Goal: Information Seeking & Learning: Learn about a topic

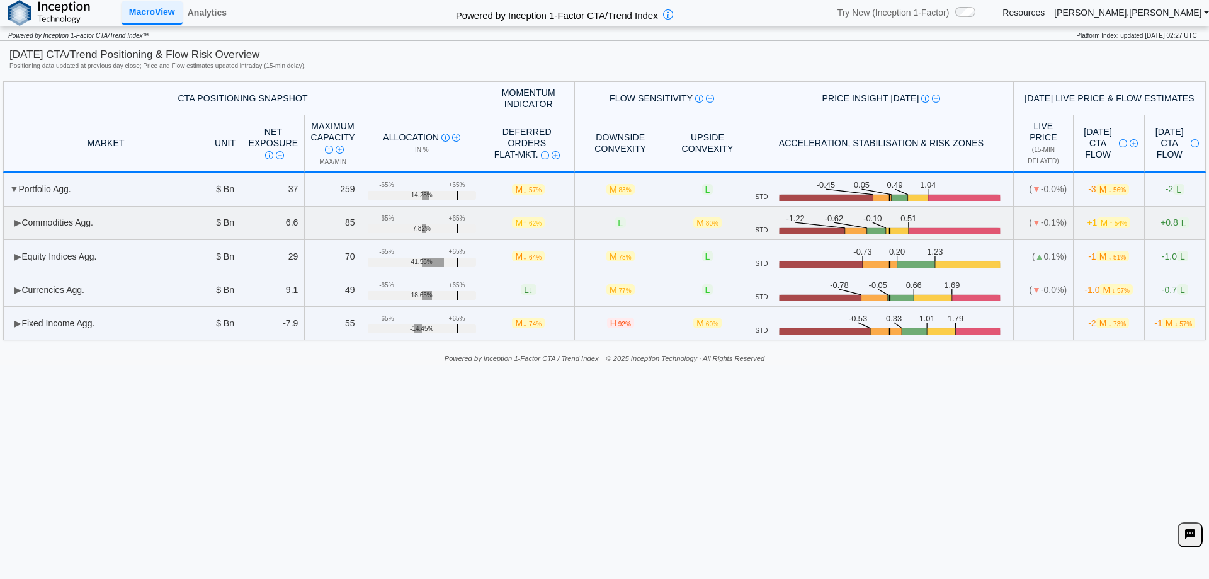
click at [87, 220] on td "▶ Commodities Agg." at bounding box center [105, 223] width 205 height 33
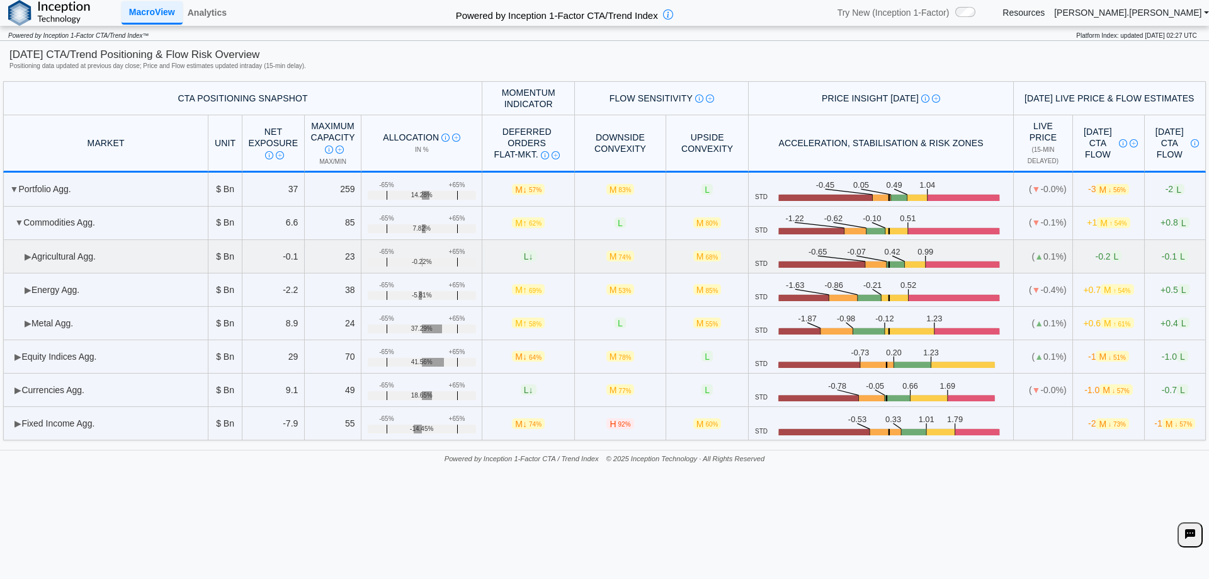
click at [100, 249] on td "▶ Agricultural Agg." at bounding box center [105, 256] width 205 height 33
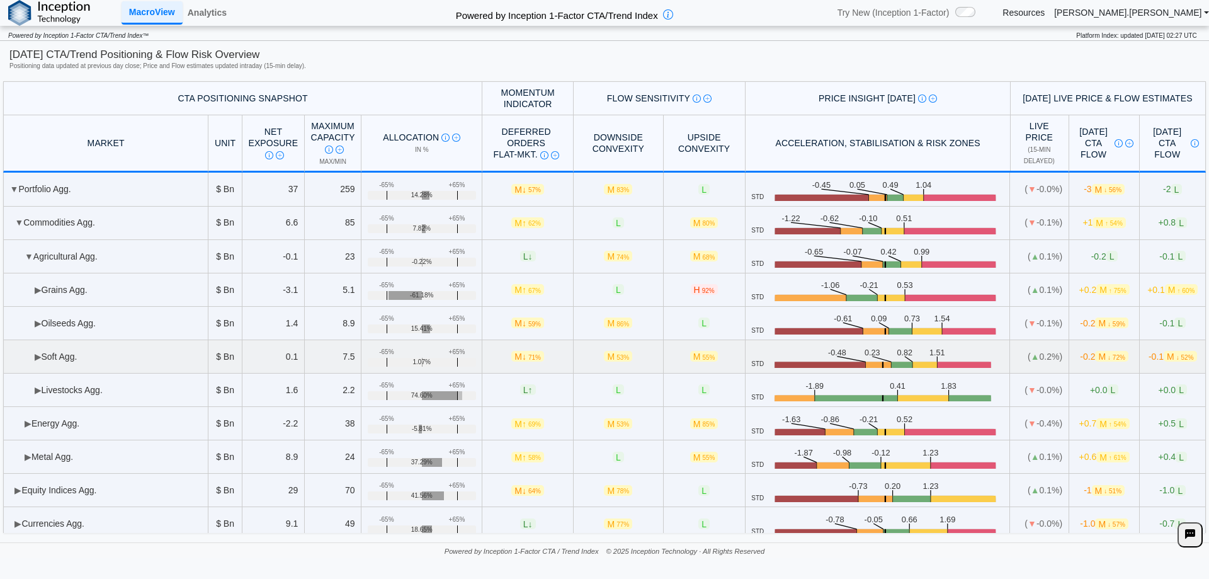
click at [91, 351] on td "▶ Soft Agg." at bounding box center [105, 356] width 205 height 33
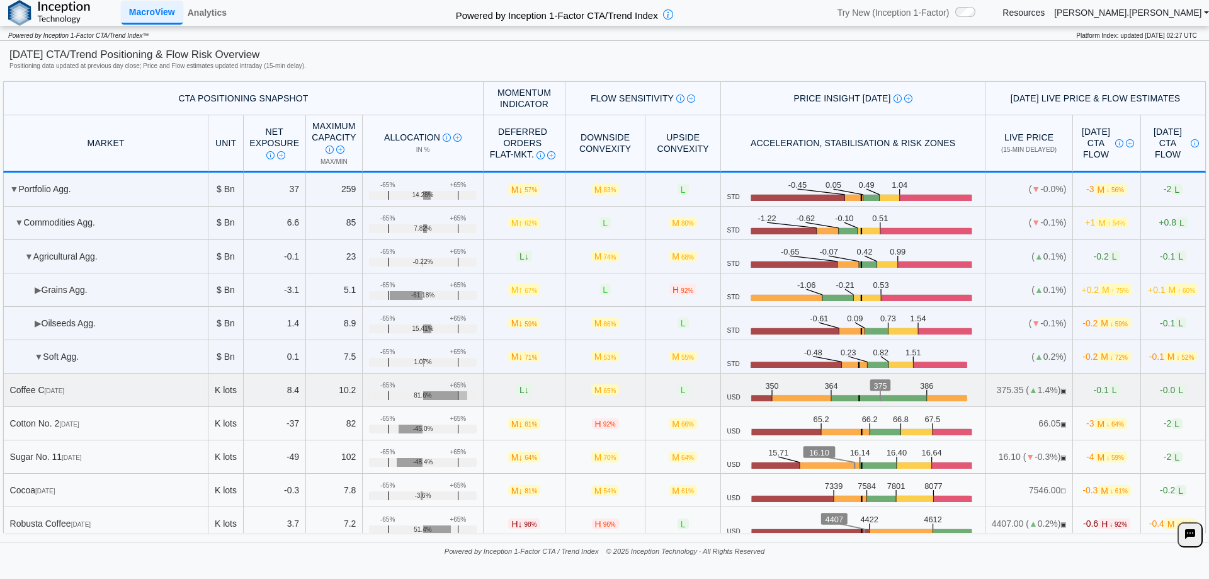
scroll to position [63, 0]
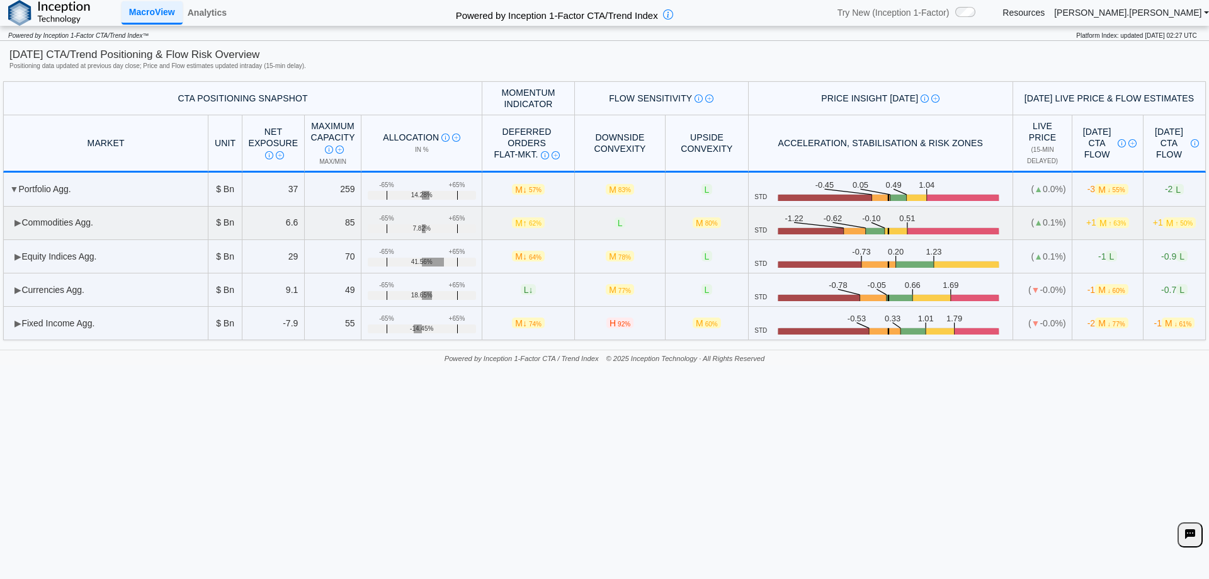
drag, startPoint x: 145, startPoint y: 222, endPoint x: 144, endPoint y: 237, distance: 14.5
click at [145, 227] on td "▶ Commodities Agg." at bounding box center [105, 223] width 205 height 33
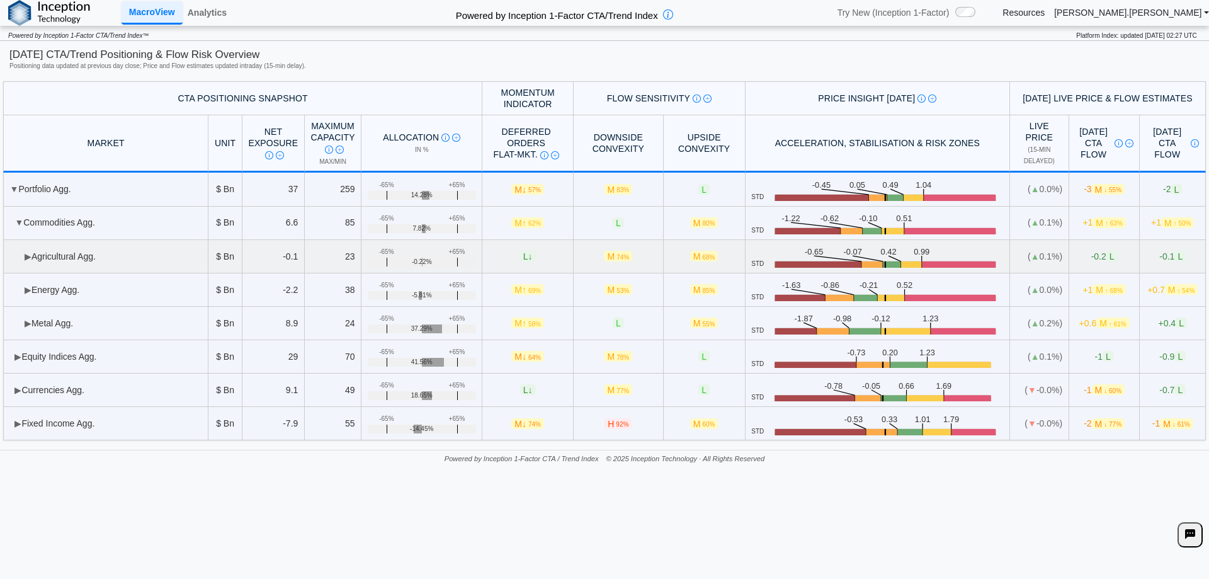
click at [115, 252] on td "▶ Agricultural Agg." at bounding box center [105, 256] width 205 height 33
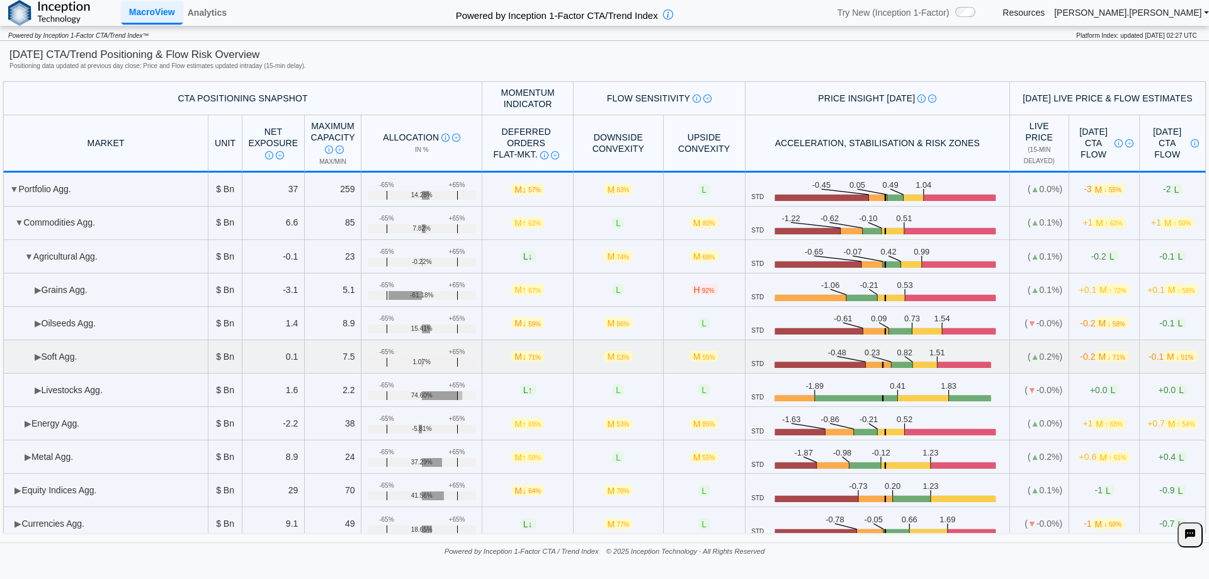
click at [84, 357] on td "▶ Soft Agg." at bounding box center [105, 356] width 205 height 33
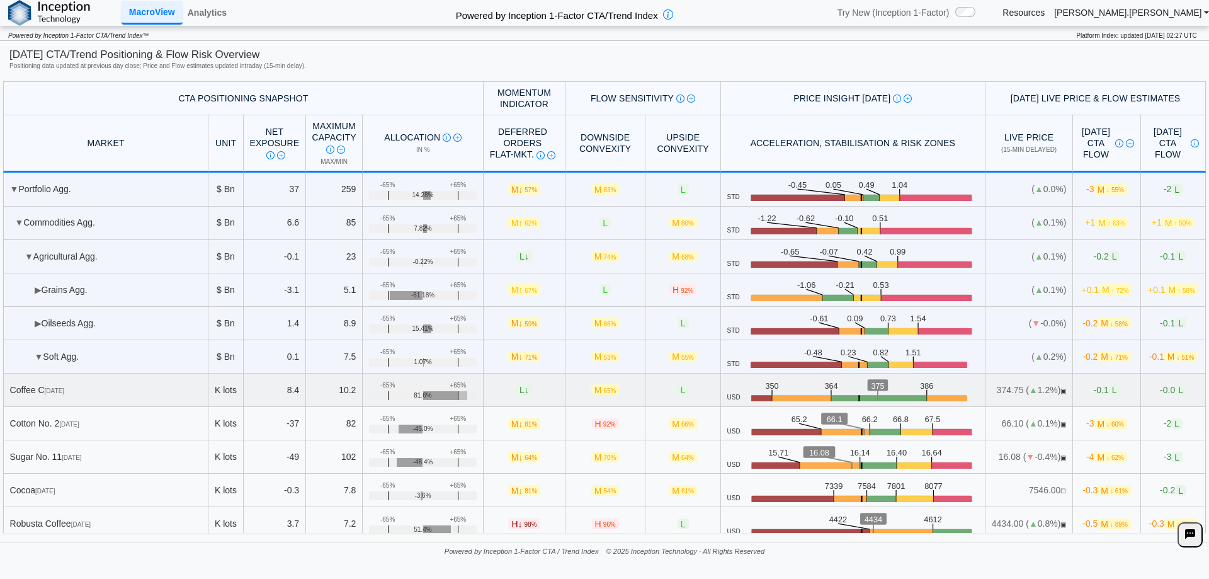
scroll to position [126, 0]
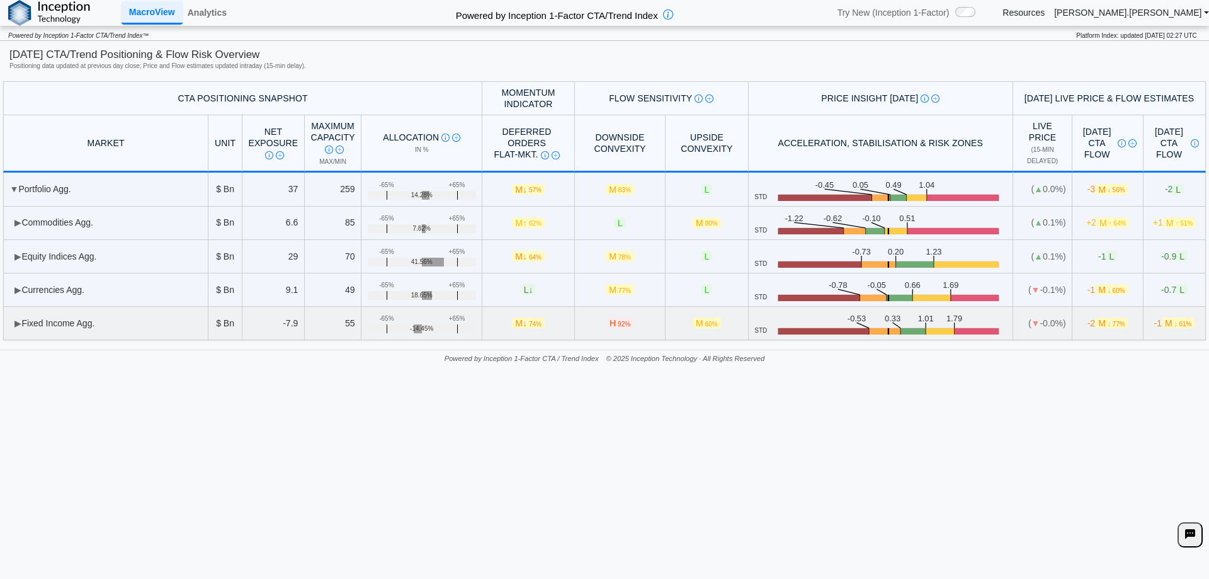
click at [172, 322] on td "▶ Fixed Income Agg." at bounding box center [105, 323] width 205 height 33
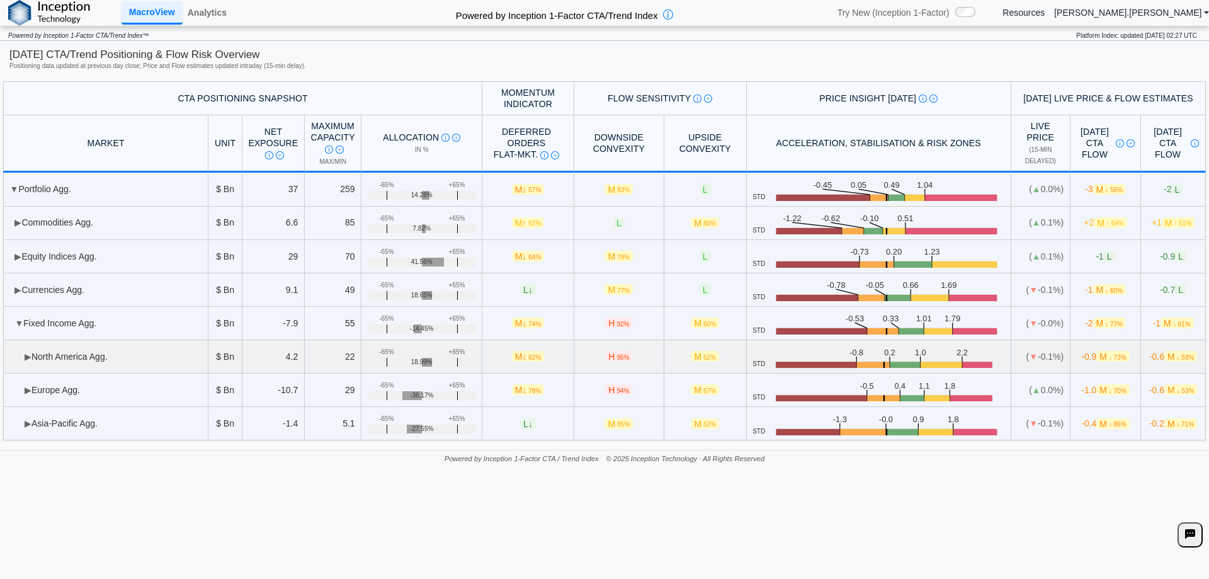
click at [118, 364] on td "▶ [GEOGRAPHIC_DATA] Agg." at bounding box center [105, 356] width 205 height 33
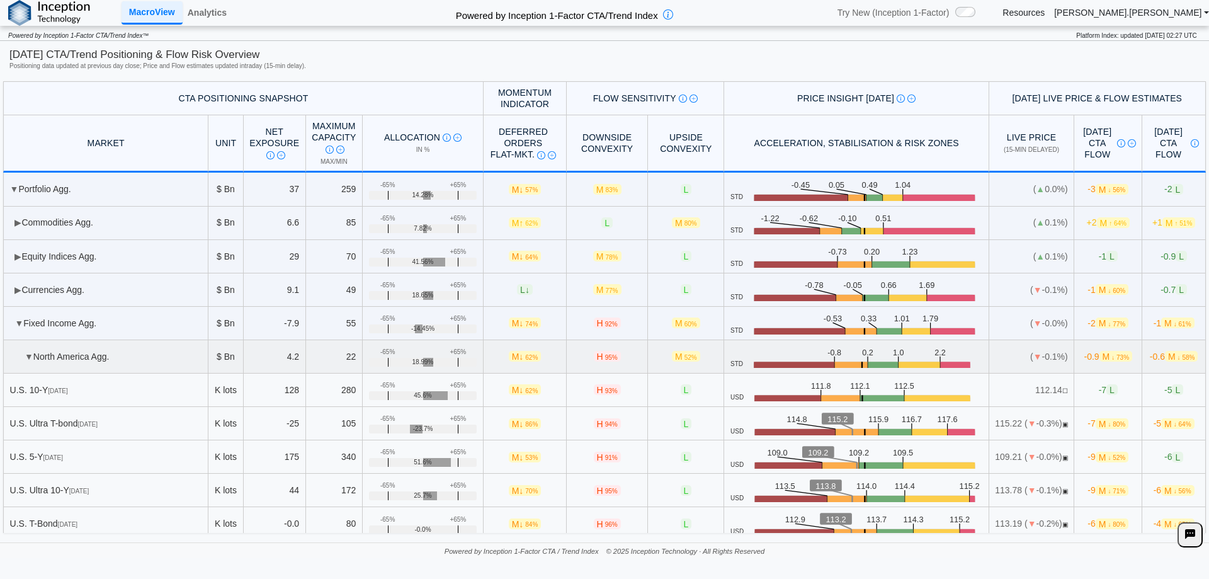
click at [108, 361] on td "▼ [GEOGRAPHIC_DATA] Agg." at bounding box center [105, 356] width 205 height 33
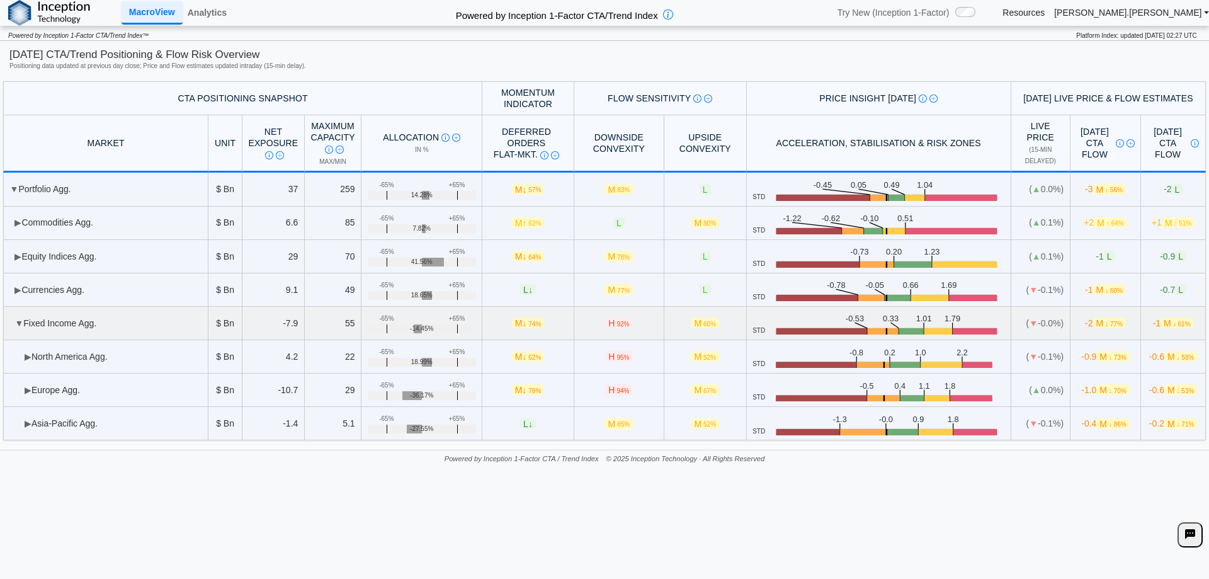
click at [101, 327] on td "▼ Fixed Income Agg." at bounding box center [105, 323] width 205 height 33
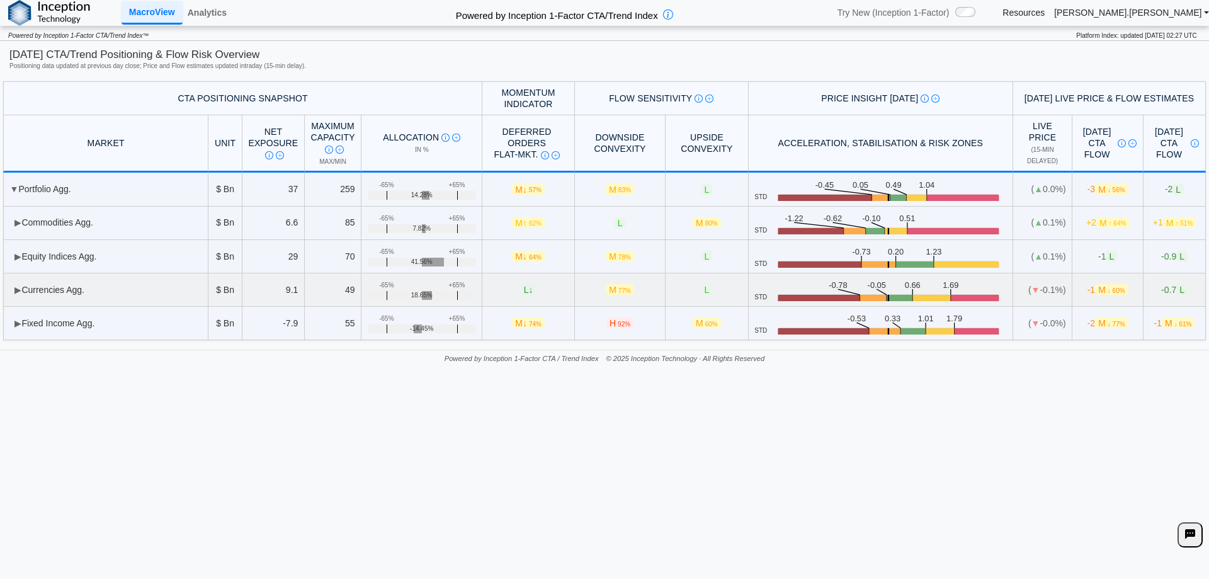
click at [83, 285] on td "▶ Currencies Agg." at bounding box center [105, 289] width 205 height 33
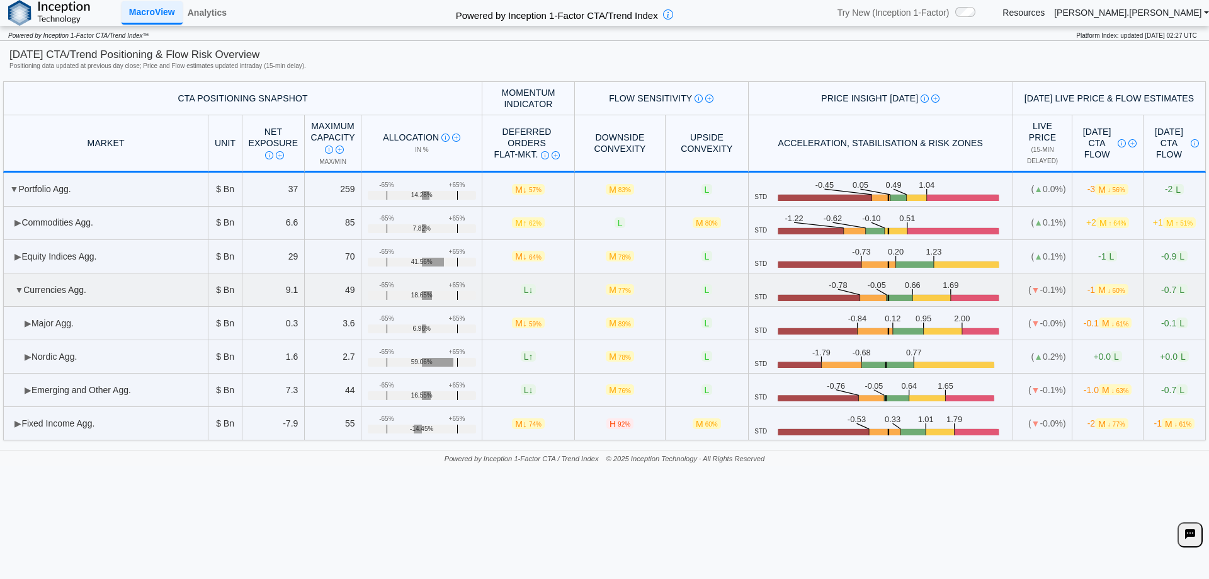
click at [83, 285] on td "▼ Currencies Agg." at bounding box center [105, 289] width 205 height 33
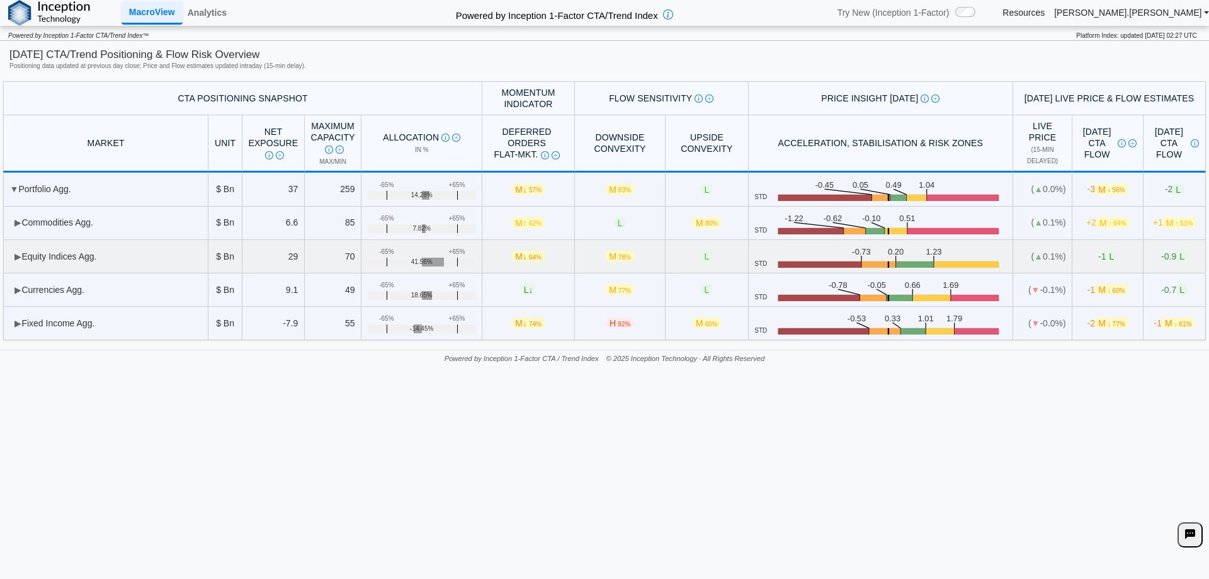
click at [76, 254] on td "▶ Equity Indices Agg." at bounding box center [105, 256] width 205 height 33
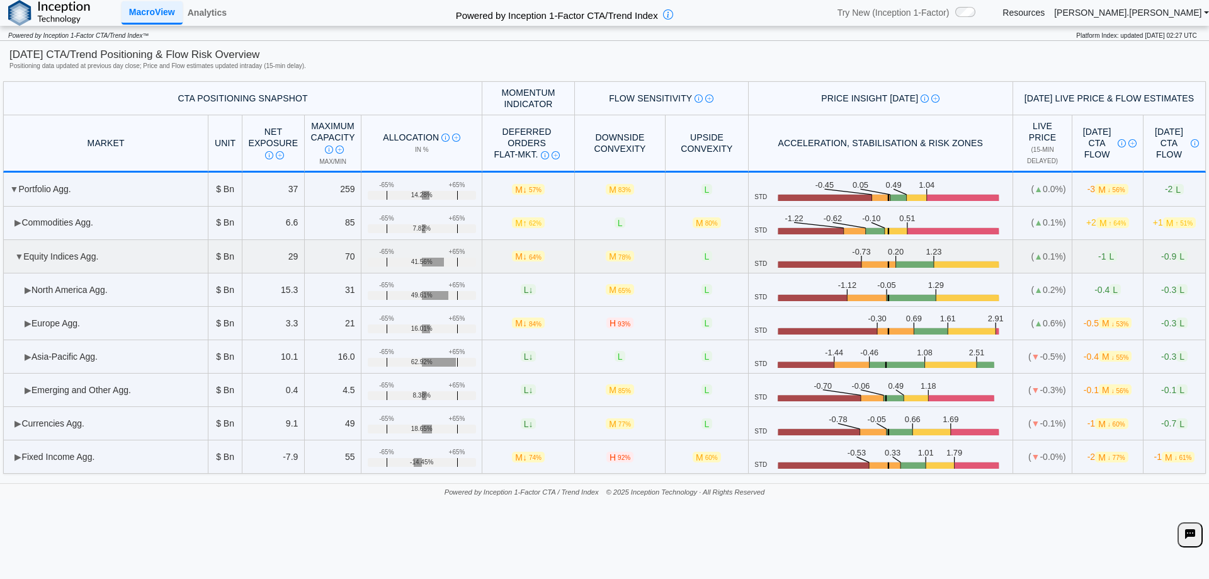
click at [76, 254] on td "▼ Equity Indices Agg." at bounding box center [105, 256] width 205 height 33
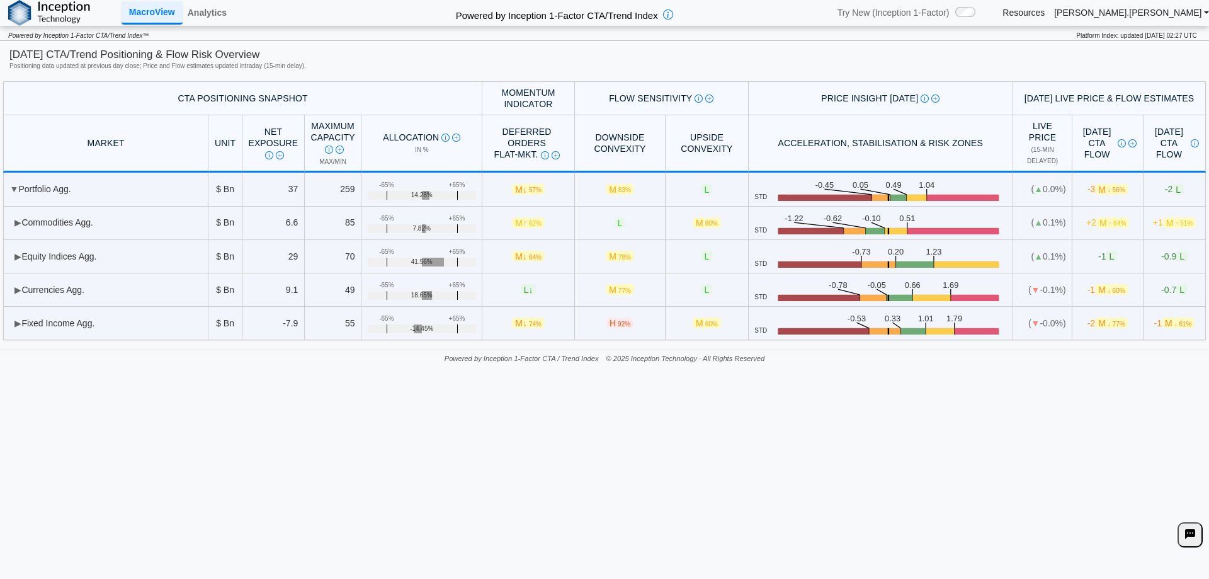
click at [205, 465] on div "**********" at bounding box center [604, 289] width 1209 height 579
click at [82, 229] on td "▶ Commodities Agg." at bounding box center [105, 223] width 205 height 33
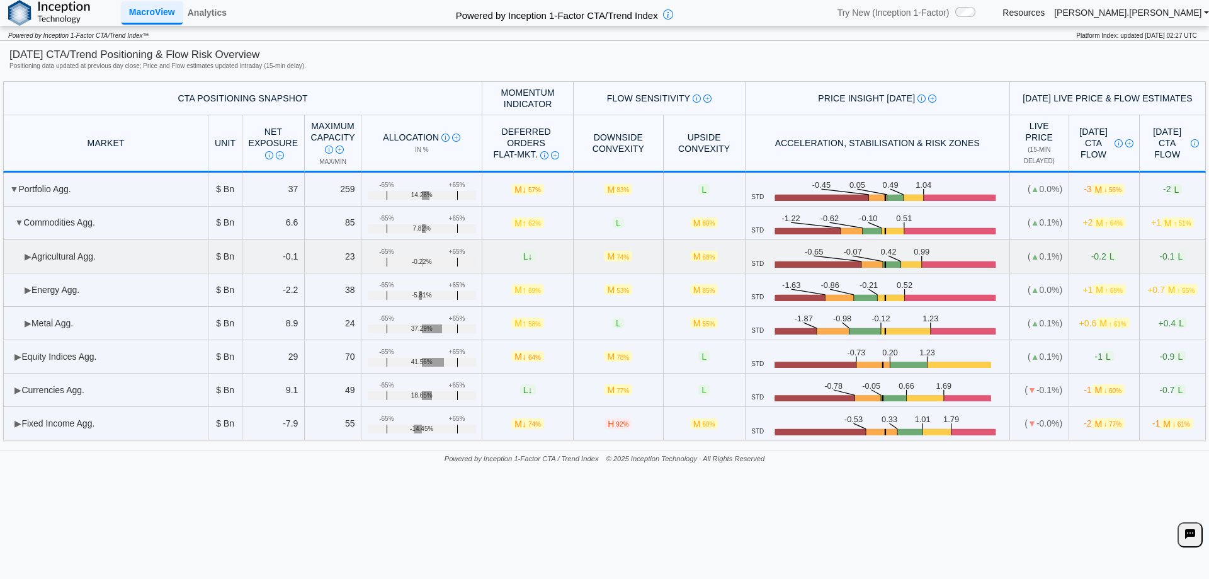
click at [95, 254] on td "▶ Agricultural Agg." at bounding box center [105, 256] width 205 height 33
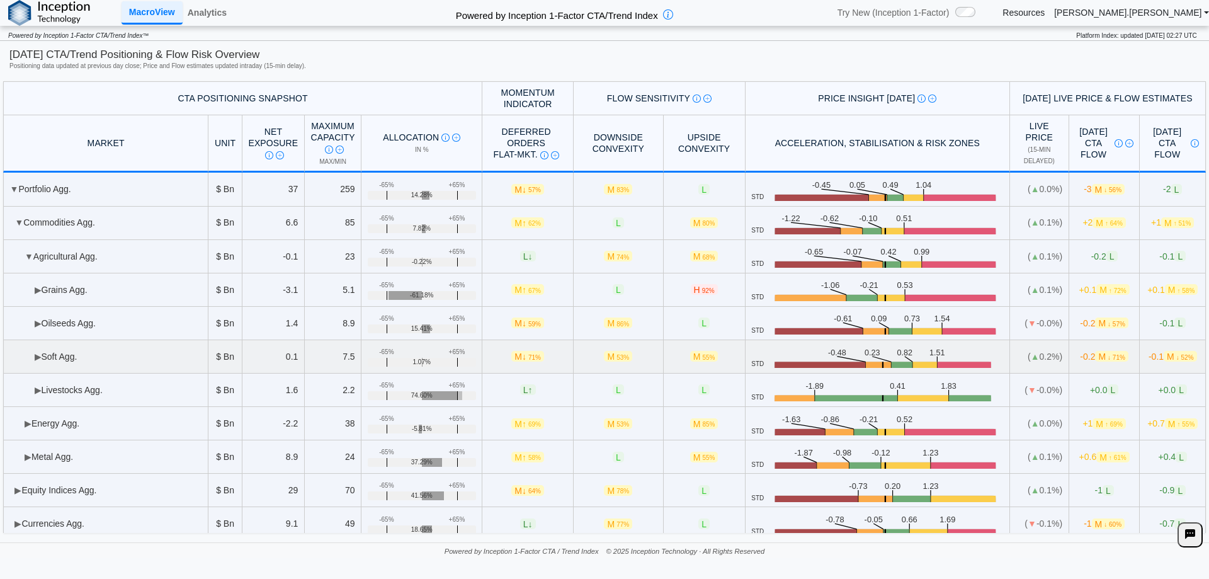
click at [105, 359] on td "▶ Soft Agg." at bounding box center [105, 356] width 205 height 33
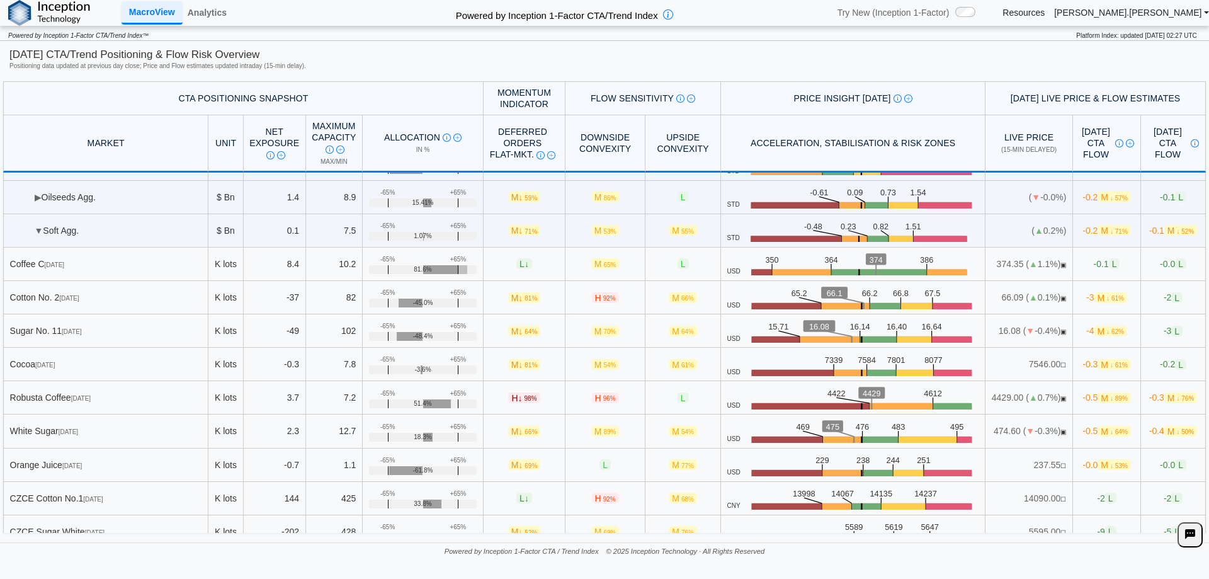
click at [1079, 157] on div "[DATE] CTA Flow [DATE] total expected CTA flow assuming market closes at curren…" at bounding box center [1106, 143] width 55 height 35
click at [224, 14] on link "Analytics" at bounding box center [207, 12] width 49 height 21
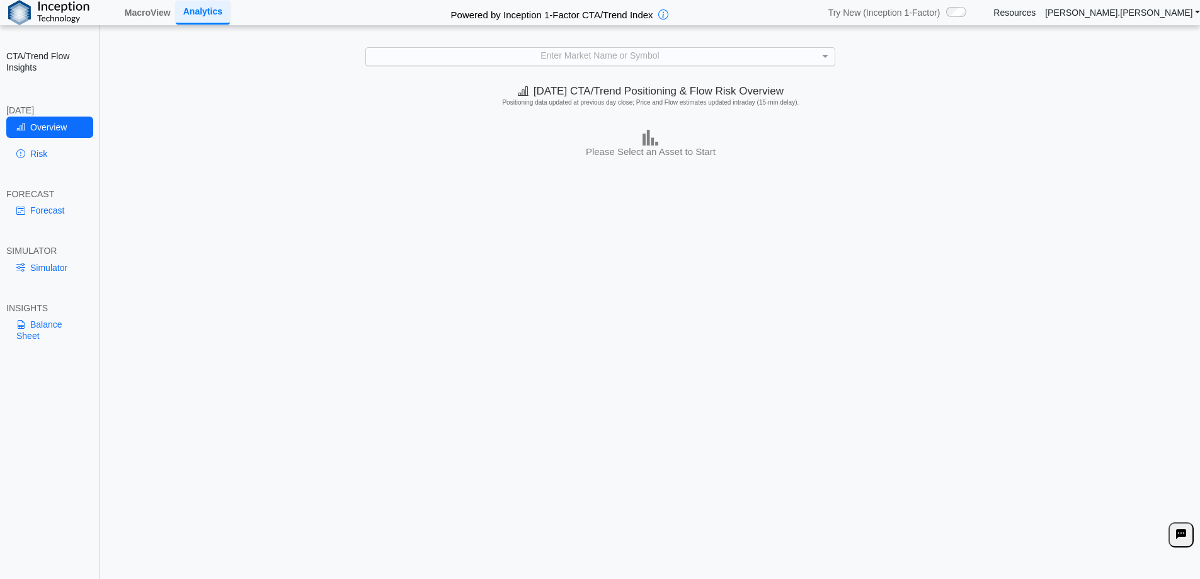
click at [499, 53] on div "Enter Market Name or Symbol" at bounding box center [600, 57] width 469 height 18
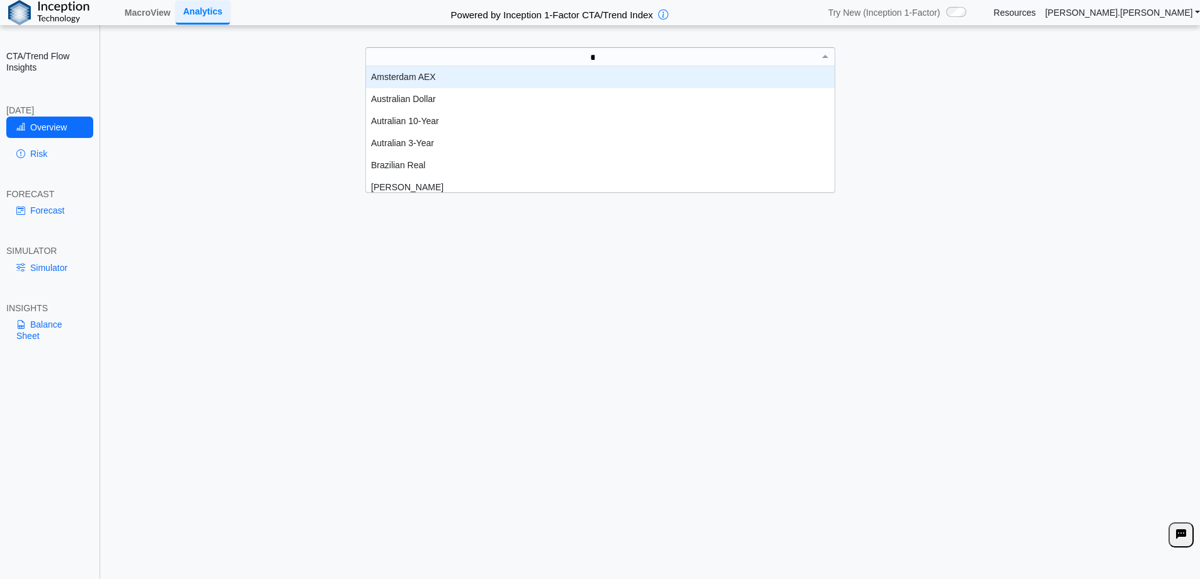
scroll to position [13, 459]
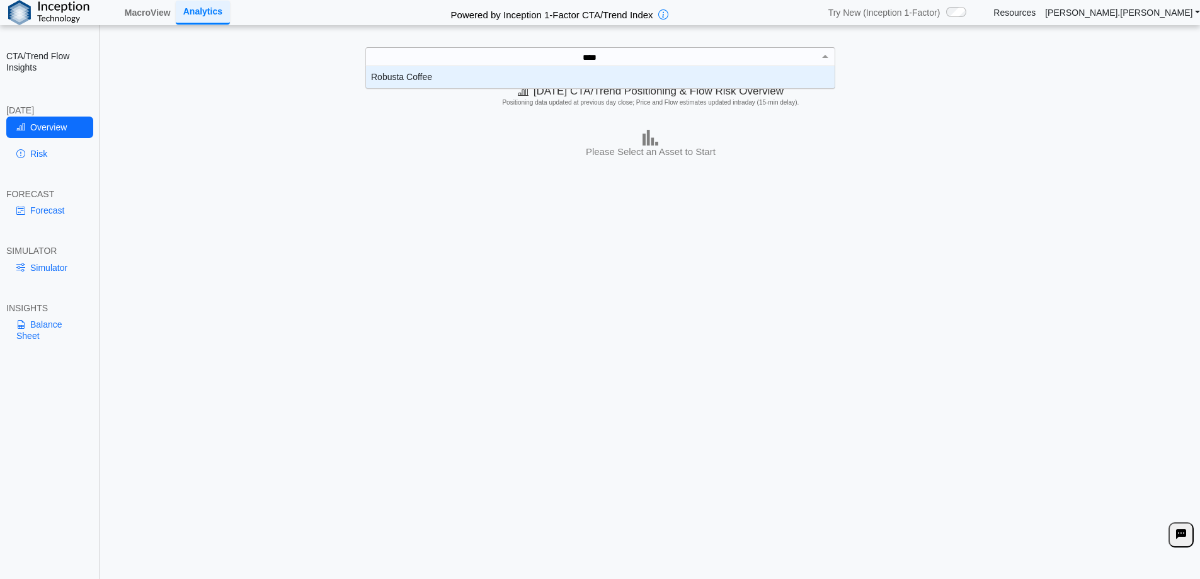
type input "*****"
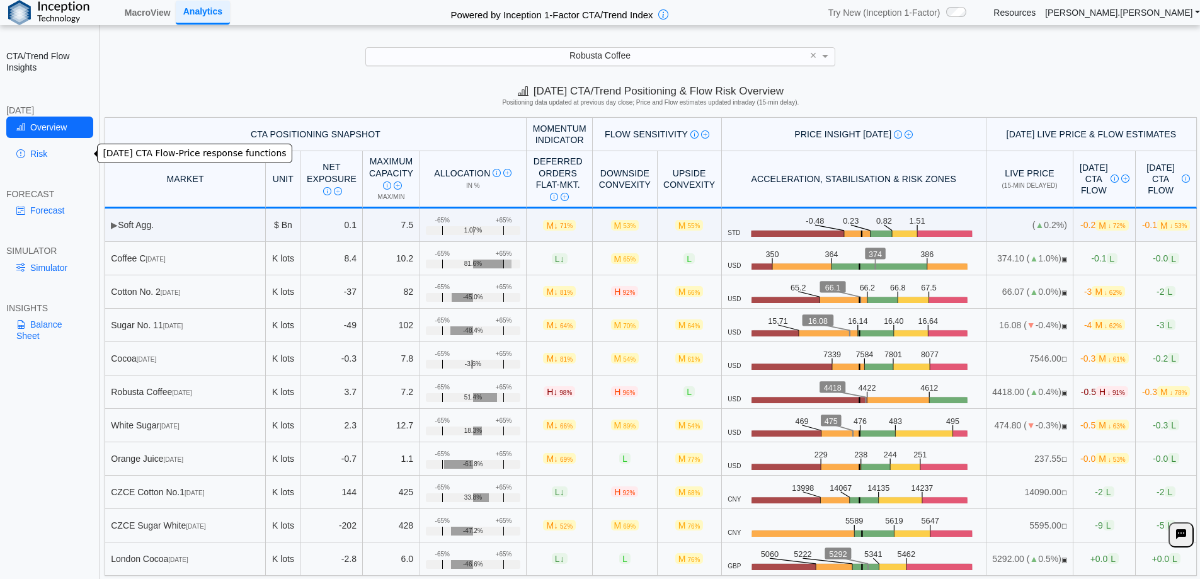
click at [20, 158] on icon at bounding box center [20, 154] width 9 height 10
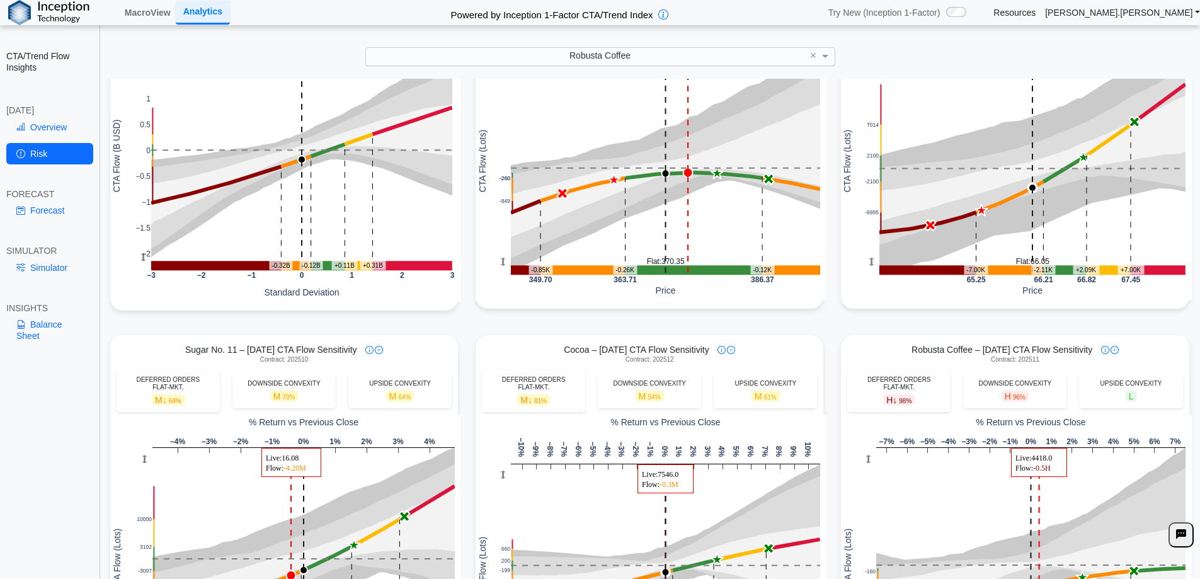
scroll to position [0, 0]
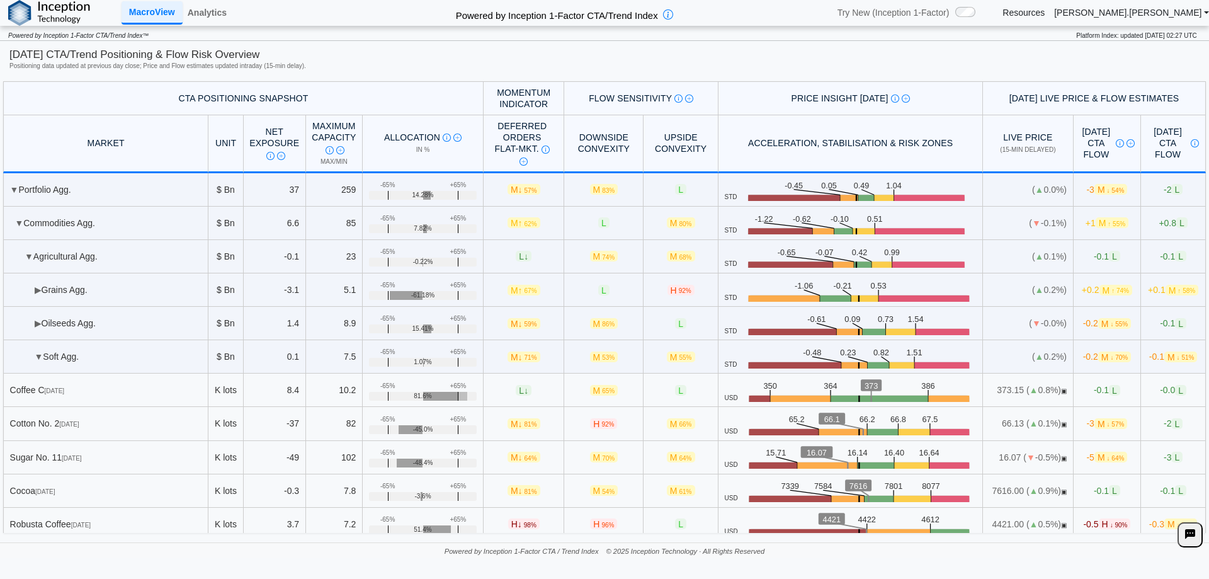
scroll to position [126, 0]
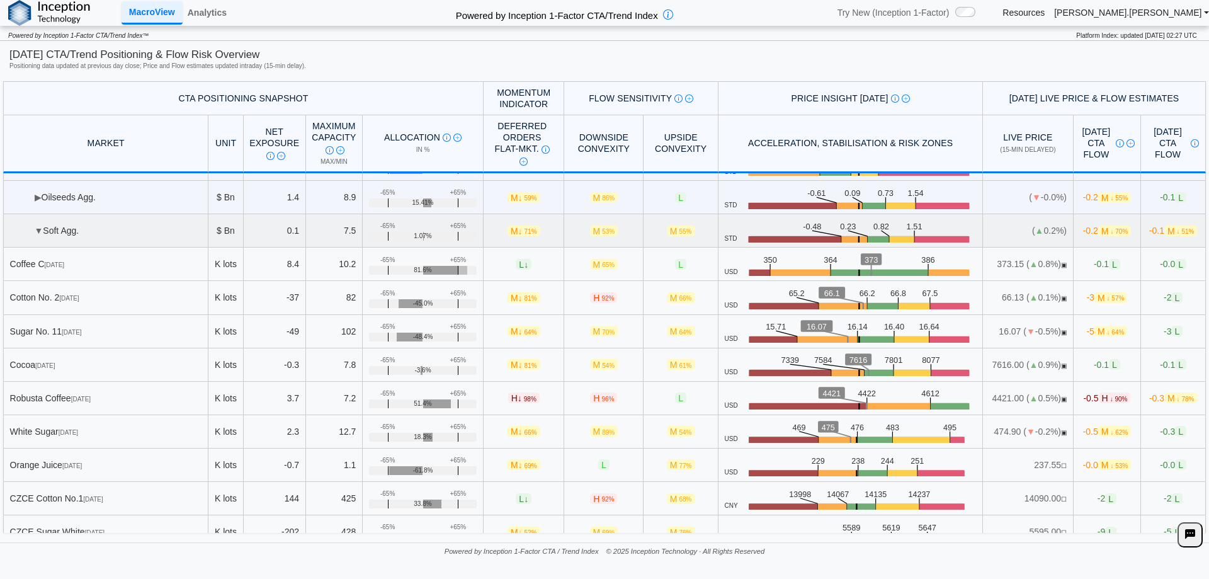
click at [110, 236] on td "▼ Soft Agg." at bounding box center [105, 230] width 205 height 33
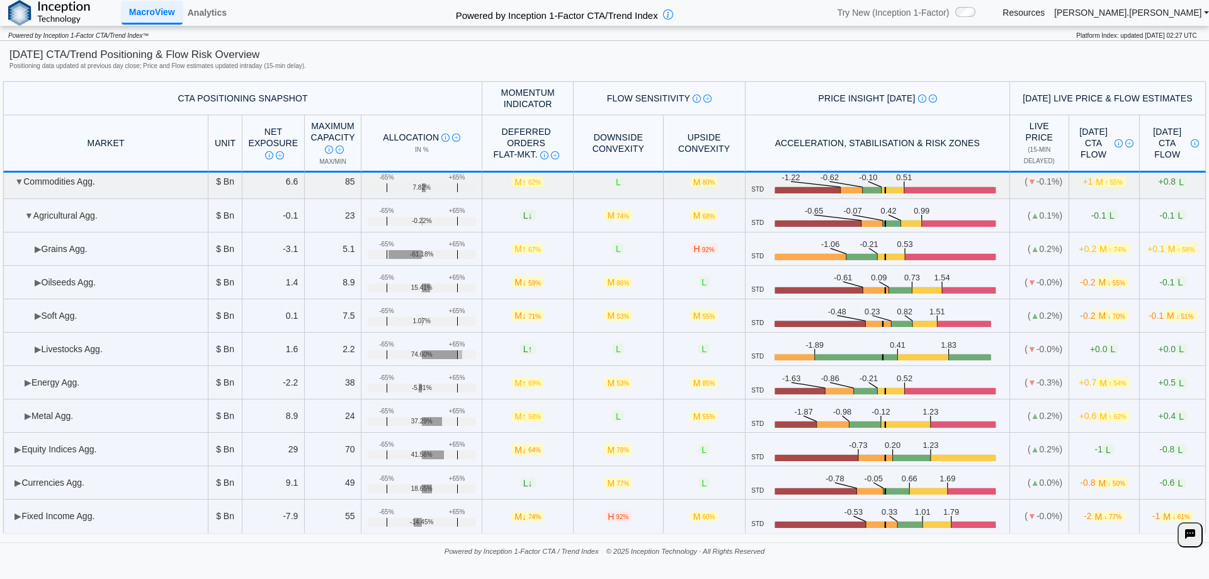
scroll to position [0, 0]
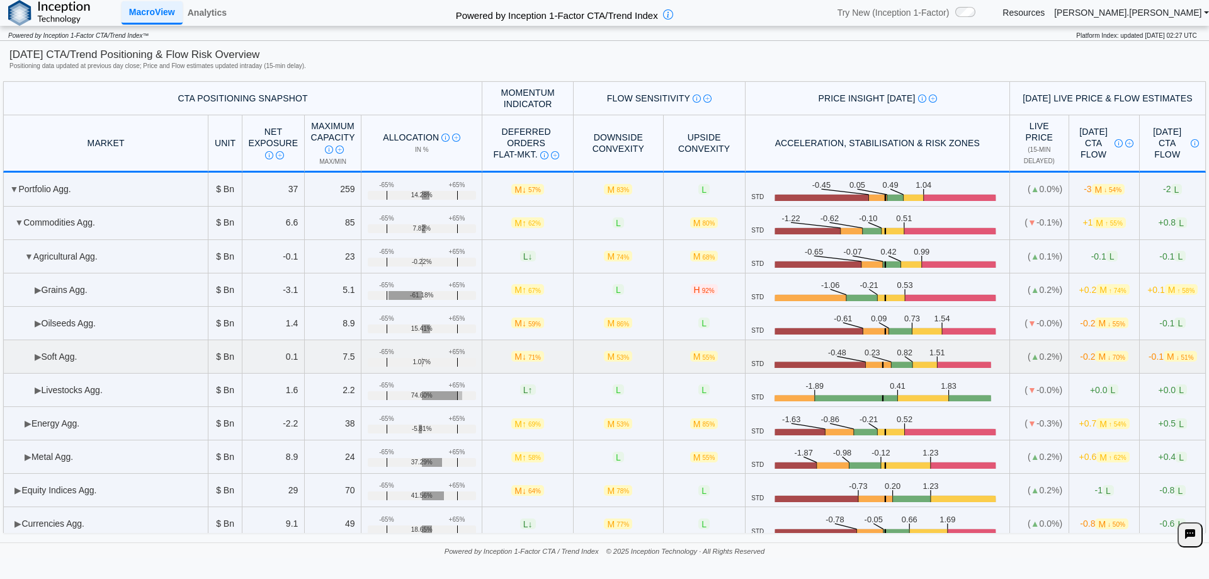
click at [71, 353] on td "▶ Soft Agg." at bounding box center [105, 356] width 205 height 33
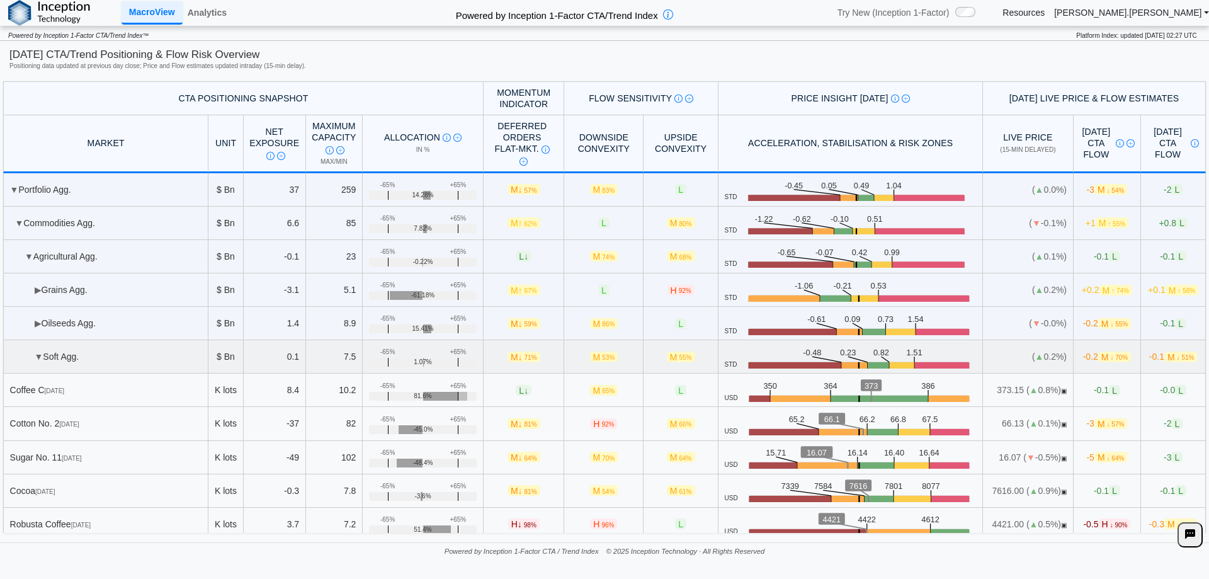
click at [64, 353] on td "▼ Soft Agg." at bounding box center [105, 356] width 205 height 33
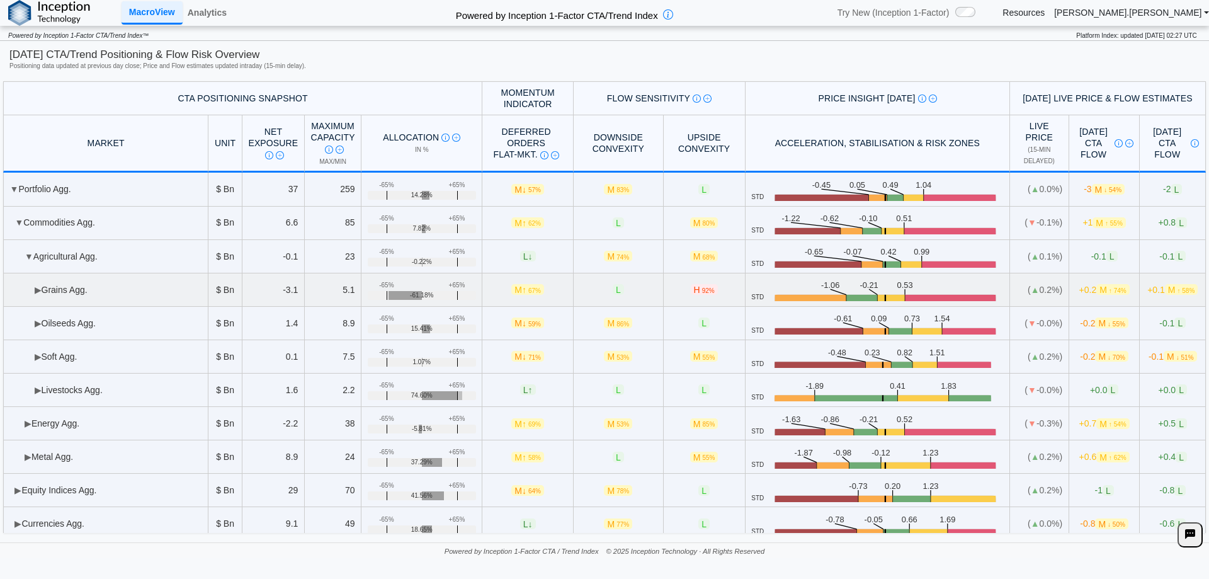
click at [72, 283] on td "▶ Grains Agg." at bounding box center [105, 289] width 205 height 33
